Goal: Navigation & Orientation: Find specific page/section

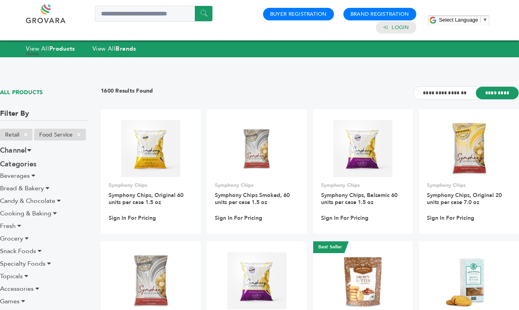
click at [50, 19] on link at bounding box center [54, 13] width 57 height 19
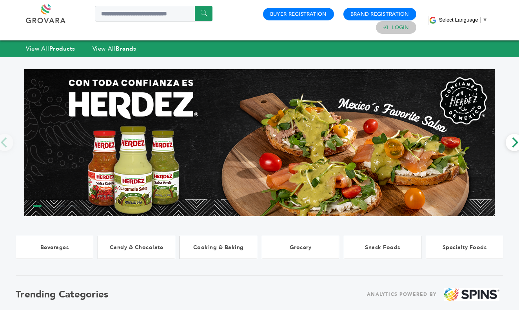
click at [399, 32] on h4 "Login" at bounding box center [396, 27] width 40 height 13
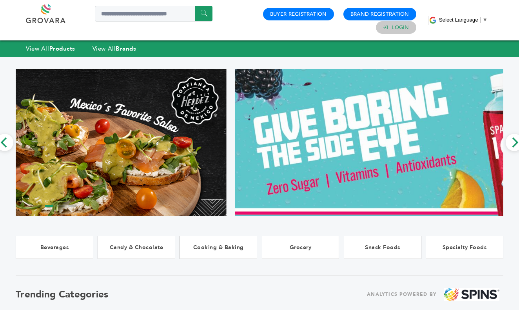
click at [398, 29] on link "Login" at bounding box center [400, 27] width 17 height 7
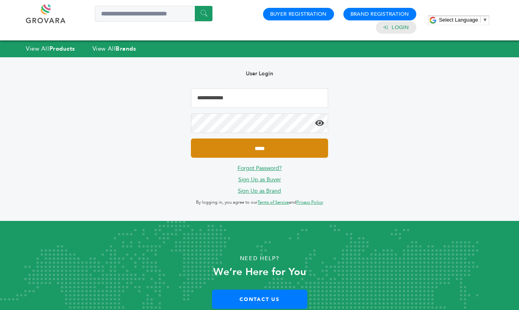
type input "**********"
click at [254, 145] on input "*****" at bounding box center [259, 147] width 137 height 19
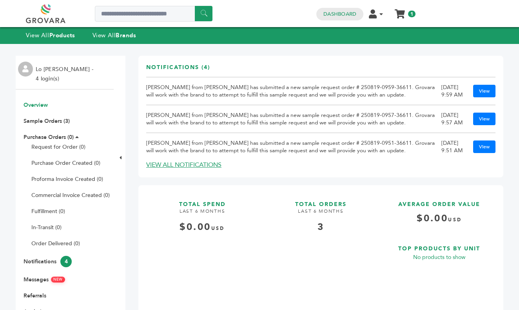
click at [370, 20] on div "Dashboard Edit Account Order Management Sign Out My Cart My Cart (1) Sample Ord…" at bounding box center [365, 13] width 107 height 13
click at [351, 13] on link "Dashboard" at bounding box center [339, 14] width 33 height 7
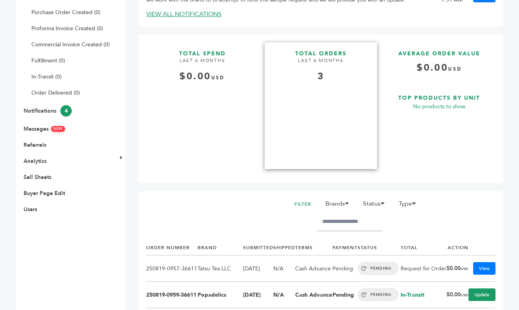
scroll to position [151, 0]
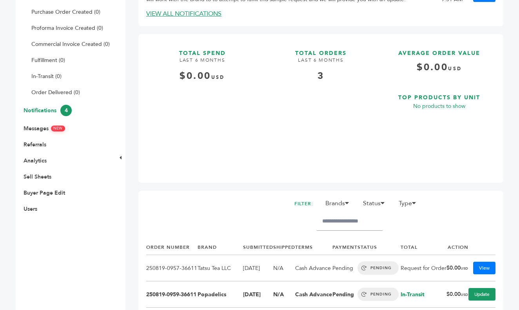
click at [50, 110] on link "Notifications 4" at bounding box center [48, 110] width 48 height 7
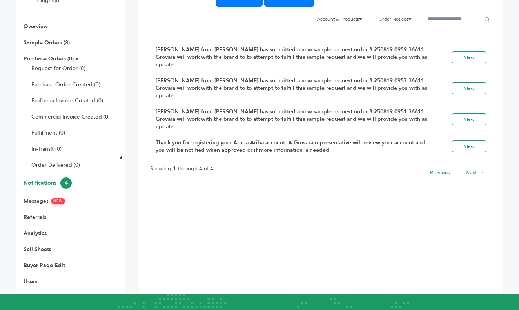
scroll to position [87, 0]
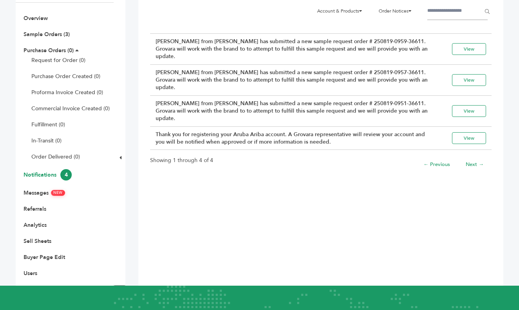
click at [37, 197] on ul "Overview Sample Orders (3) Purchase Orders (0) Request for Order (0) Purchase O…" at bounding box center [65, 146] width 98 height 262
click at [37, 192] on link "Messages NEW" at bounding box center [45, 192] width 42 height 7
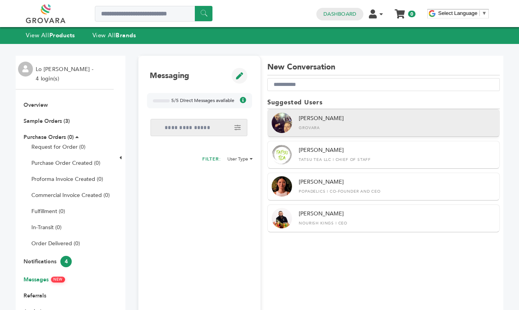
click at [333, 125] on div "[PERSON_NAME]" at bounding box center [397, 122] width 197 height 16
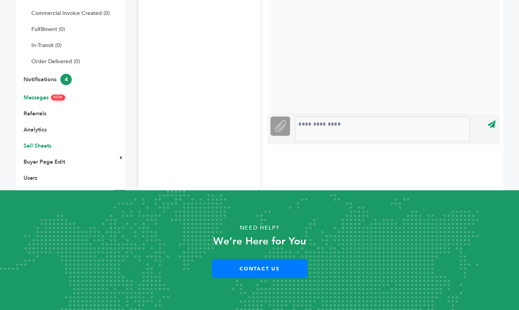
scroll to position [182, 0]
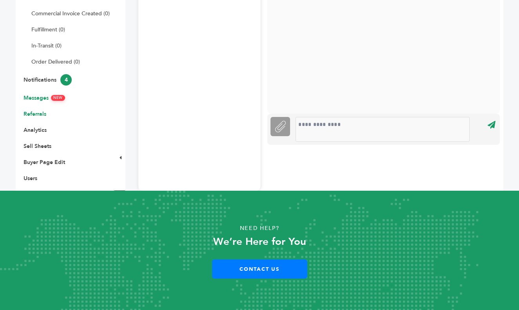
click at [40, 115] on link "Referrals" at bounding box center [35, 113] width 23 height 7
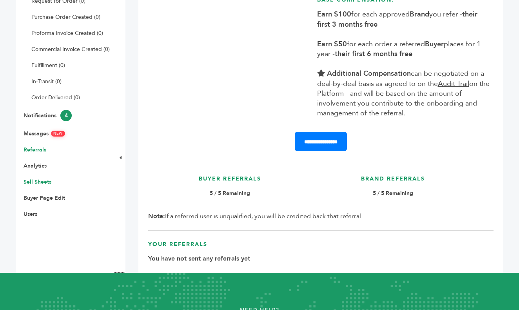
scroll to position [139, 0]
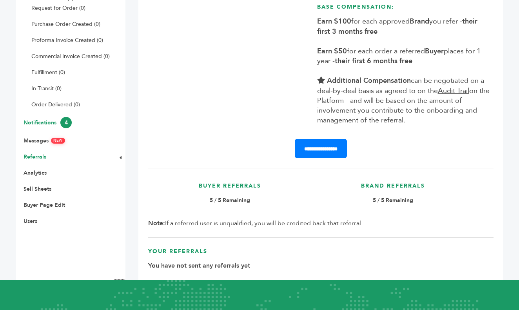
click at [46, 122] on link "Notifications 4" at bounding box center [48, 122] width 48 height 7
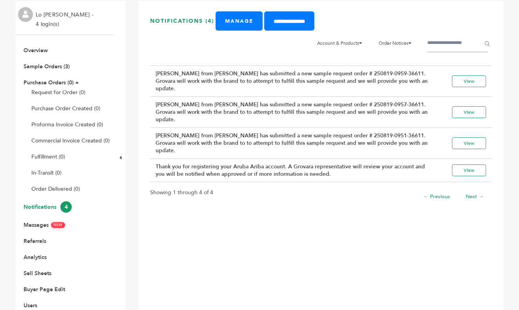
scroll to position [56, 0]
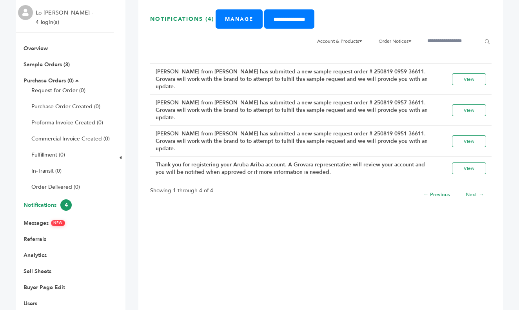
click at [470, 192] on link "Next →" at bounding box center [475, 194] width 18 height 7
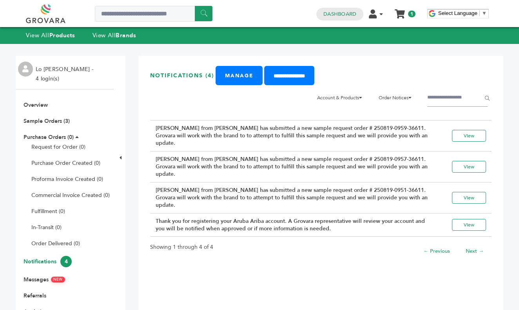
scroll to position [0, 0]
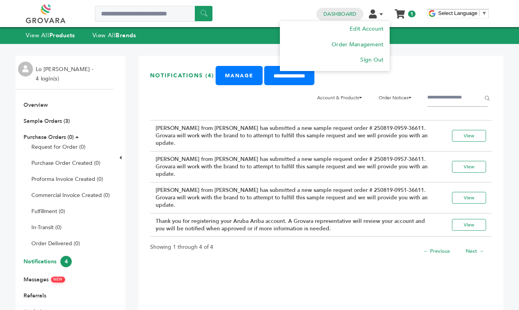
click at [374, 14] on icon at bounding box center [373, 13] width 8 height 9
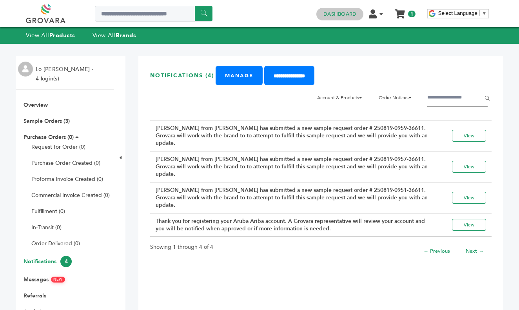
click at [340, 19] on h4 "Dashboard" at bounding box center [339, 14] width 47 height 13
click at [340, 15] on link "Dashboard" at bounding box center [339, 14] width 33 height 7
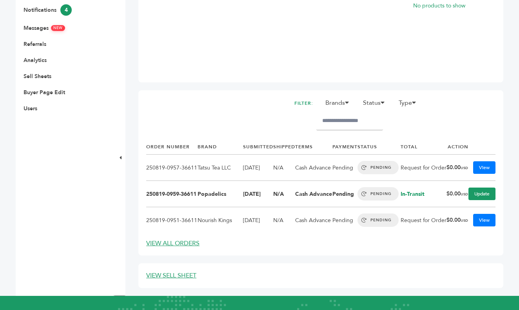
scroll to position [234, 0]
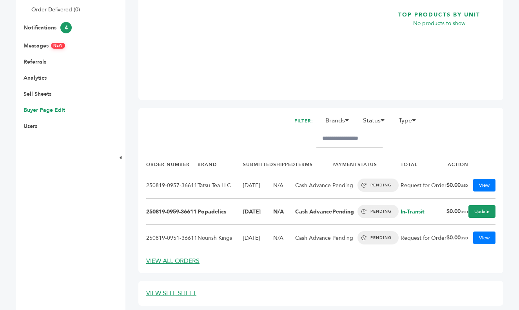
click at [48, 109] on link "Buyer Page Edit" at bounding box center [45, 109] width 42 height 7
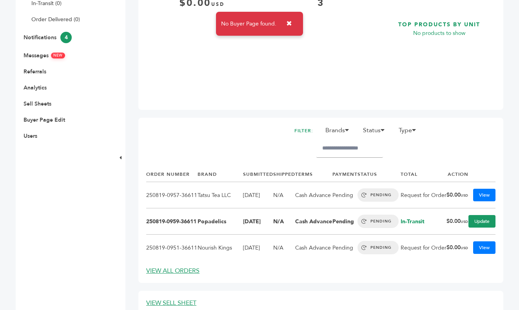
scroll to position [197, 0]
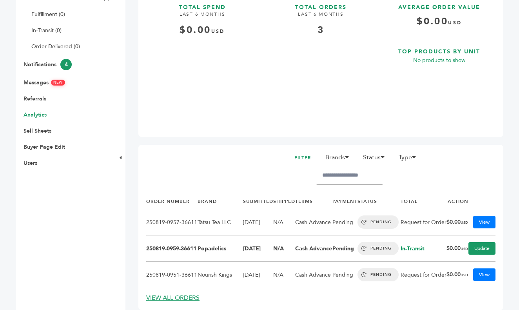
click at [36, 114] on link "Analytics" at bounding box center [35, 114] width 23 height 7
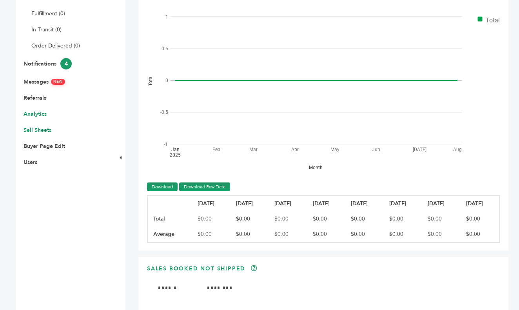
scroll to position [196, 0]
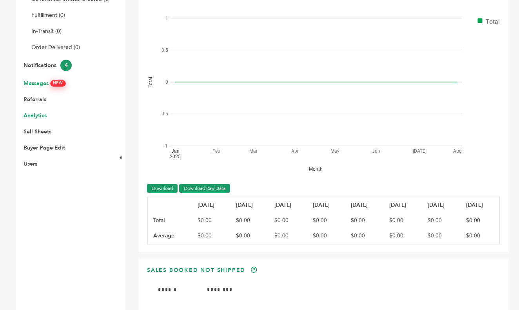
click at [41, 81] on link "Messages NEW" at bounding box center [45, 83] width 42 height 7
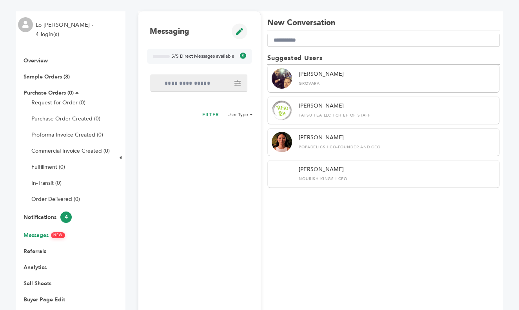
scroll to position [44, 0]
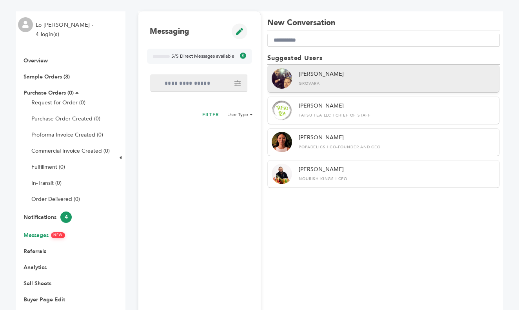
click at [370, 86] on div "Grovara" at bounding box center [397, 83] width 197 height 5
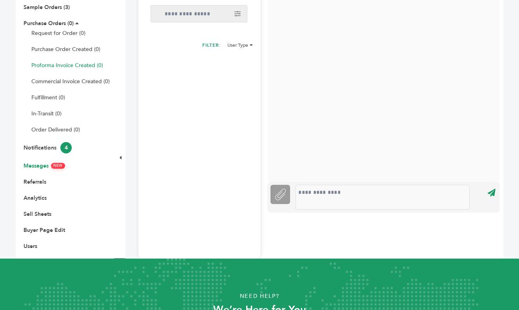
scroll to position [133, 0]
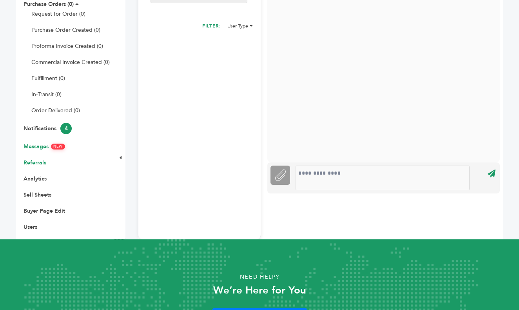
click at [36, 165] on link "Referrals" at bounding box center [35, 162] width 23 height 7
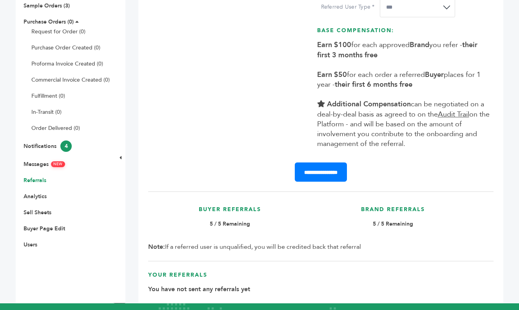
scroll to position [115, 0]
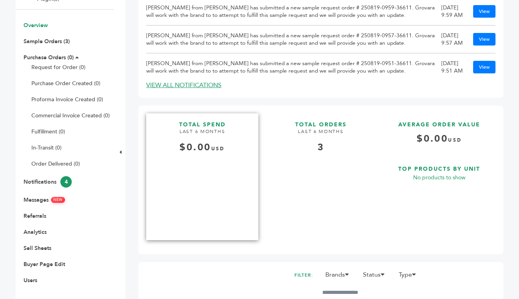
scroll to position [78, 0]
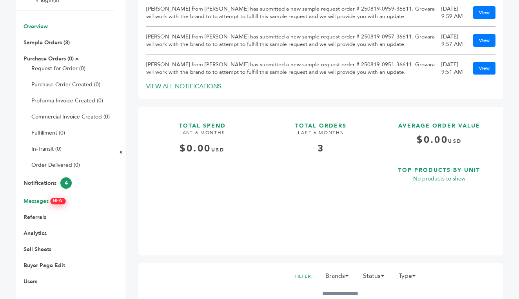
click at [35, 201] on link "Messages NEW" at bounding box center [45, 200] width 42 height 7
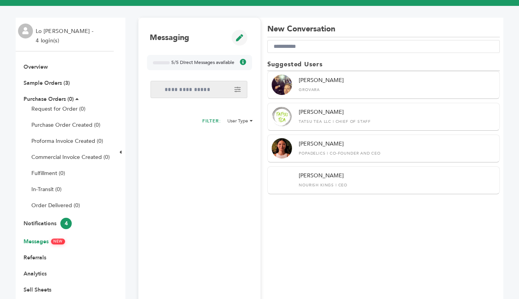
scroll to position [57, 0]
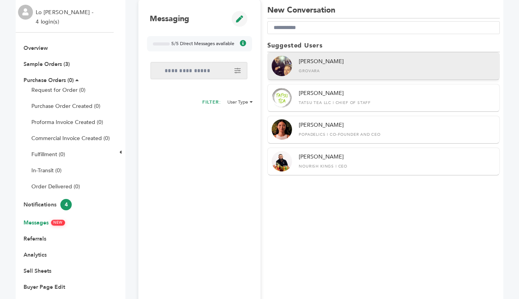
click at [345, 62] on div "Peter Groverman Grovara" at bounding box center [397, 66] width 197 height 16
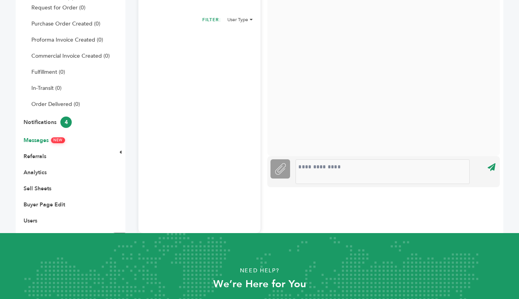
scroll to position [153, 0]
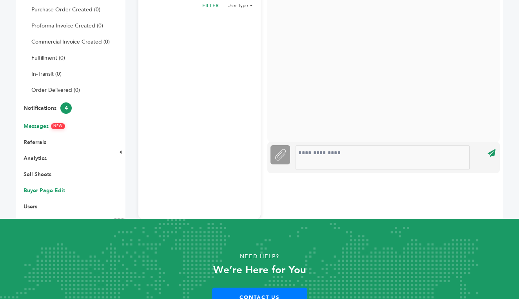
click at [36, 188] on link "Buyer Page Edit" at bounding box center [45, 190] width 42 height 7
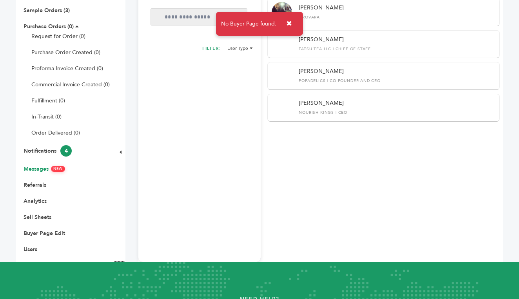
scroll to position [118, 0]
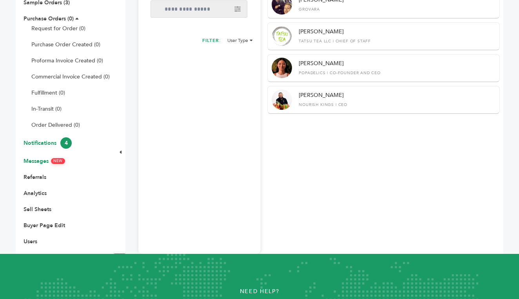
click at [42, 144] on link "Notifications 4" at bounding box center [48, 142] width 48 height 7
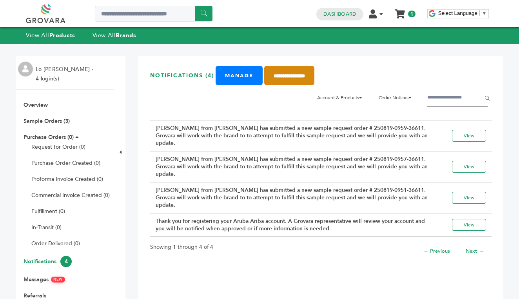
click at [314, 78] on input "**********" at bounding box center [289, 75] width 50 height 19
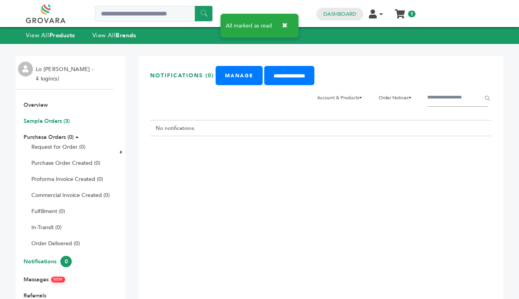
click at [56, 119] on link "Sample Orders (3)" at bounding box center [47, 120] width 46 height 7
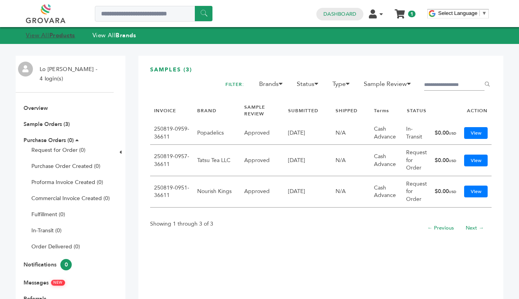
click at [41, 33] on link "View All Products" at bounding box center [50, 35] width 49 height 8
click at [37, 107] on link "Overview" at bounding box center [36, 107] width 24 height 7
